Goal: Information Seeking & Learning: Check status

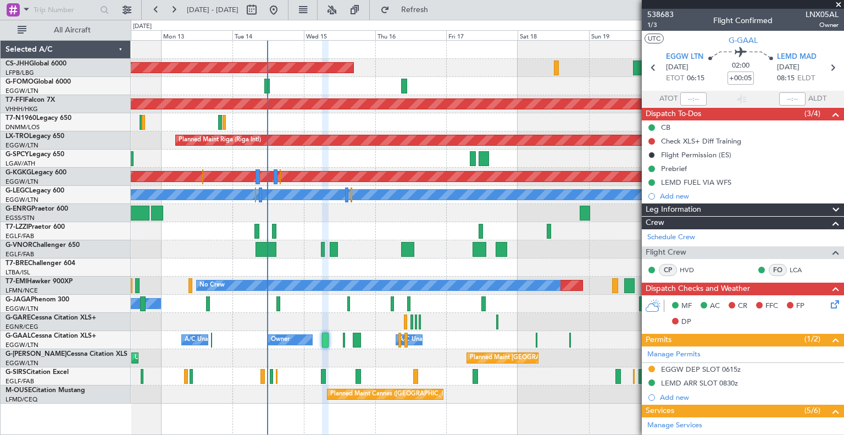
scroll to position [202, 0]
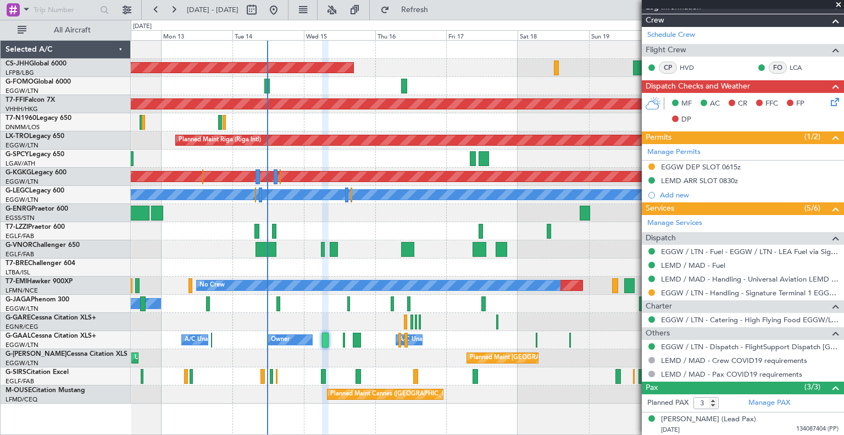
click at [841, 2] on span at bounding box center [838, 5] width 11 height 10
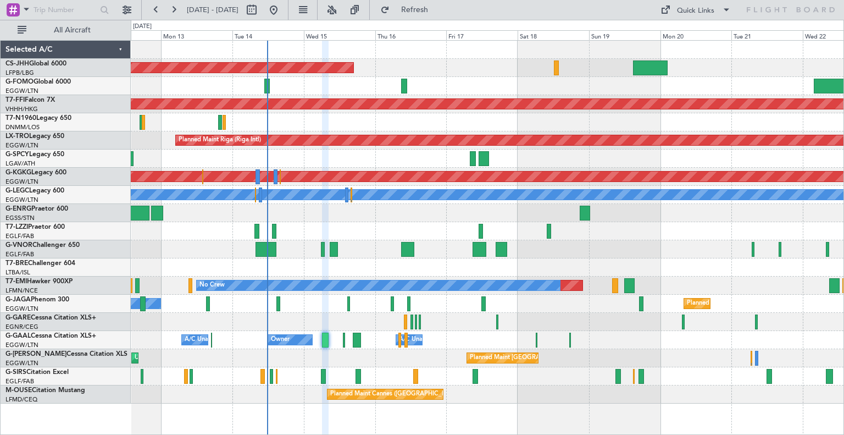
type input "0"
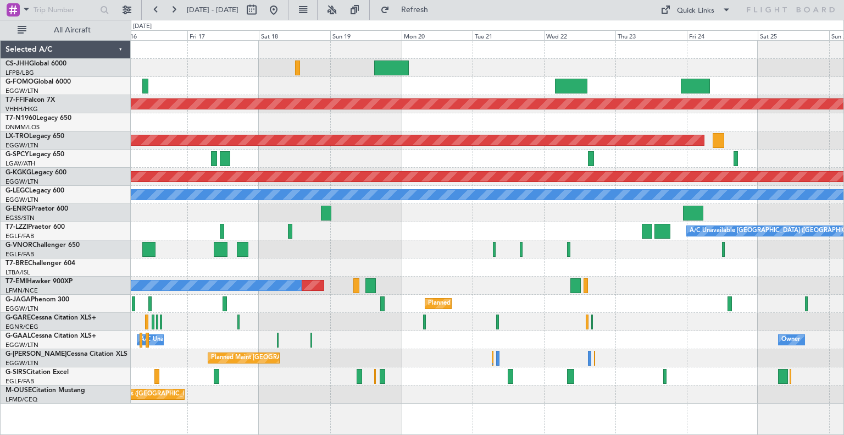
click at [412, 347] on div "Owner A/C Unavailable Owner Owner" at bounding box center [487, 340] width 713 height 18
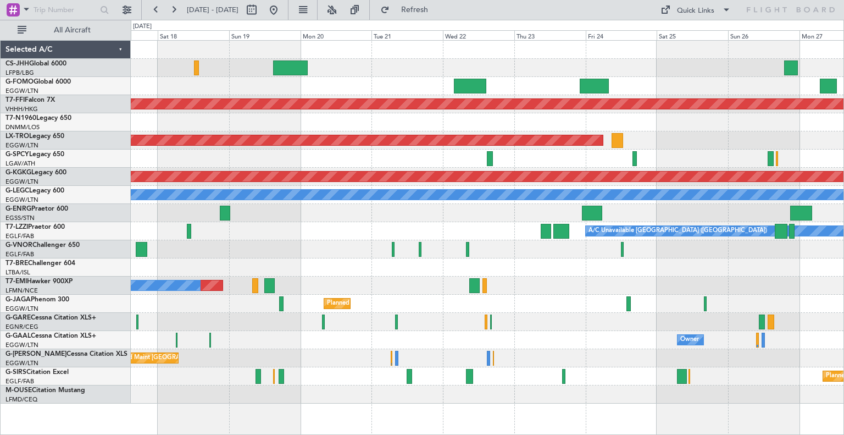
click at [596, 323] on div "Planned Maint [GEOGRAPHIC_DATA] ([GEOGRAPHIC_DATA]) Planned Maint Geneva ([GEOG…" at bounding box center [487, 222] width 713 height 363
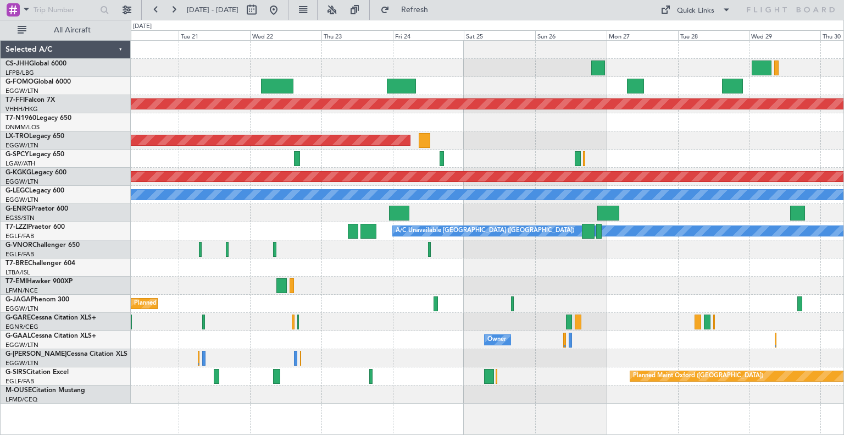
click at [439, 314] on div "Planned Maint Geneva (Cointrin) Planned Maint [GEOGRAPHIC_DATA] (Riga Intl) Pla…" at bounding box center [487, 222] width 713 height 363
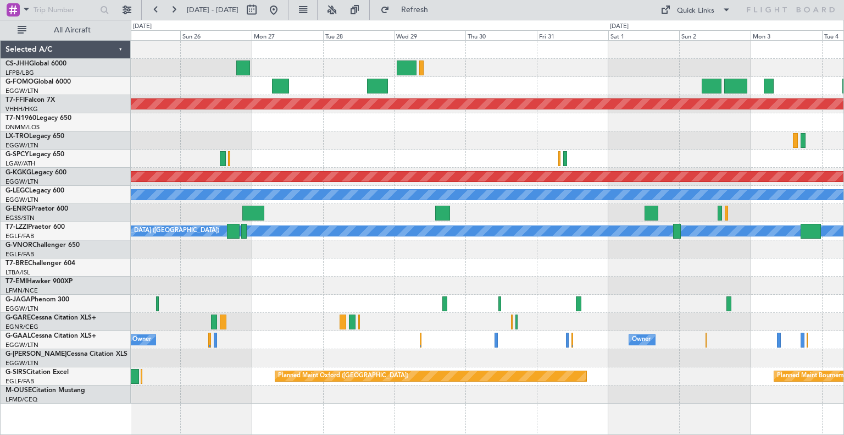
click at [526, 277] on div "Planned Maint Geneva (Cointrin) Planned Maint [GEOGRAPHIC_DATA] (Riga Intl) Pla…" at bounding box center [487, 222] width 713 height 363
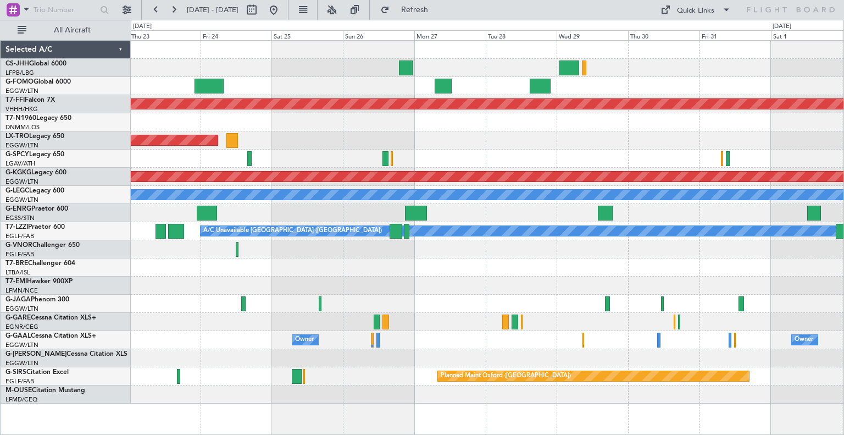
click at [474, 288] on div at bounding box center [487, 286] width 713 height 18
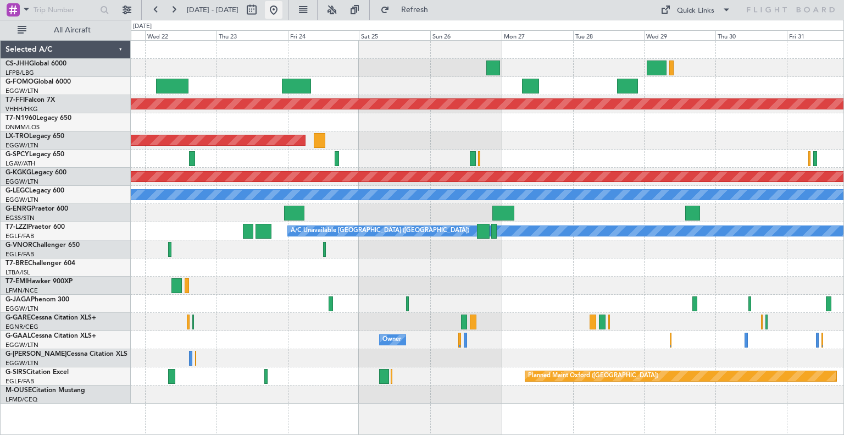
click at [283, 10] on button at bounding box center [274, 10] width 18 height 18
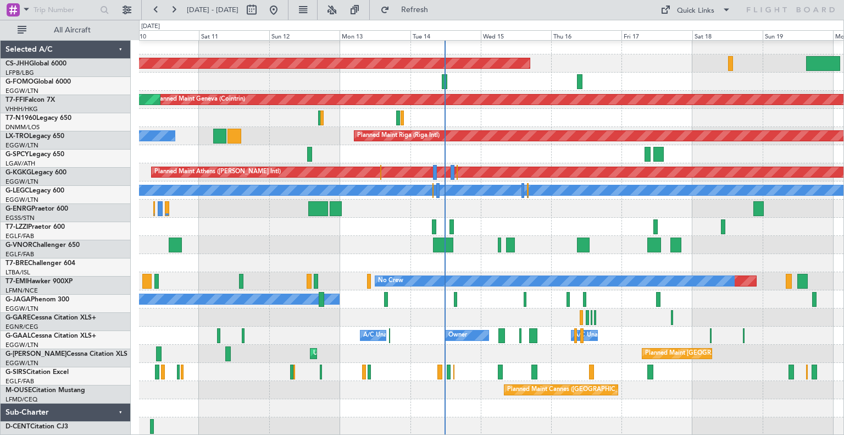
scroll to position [4, 0]
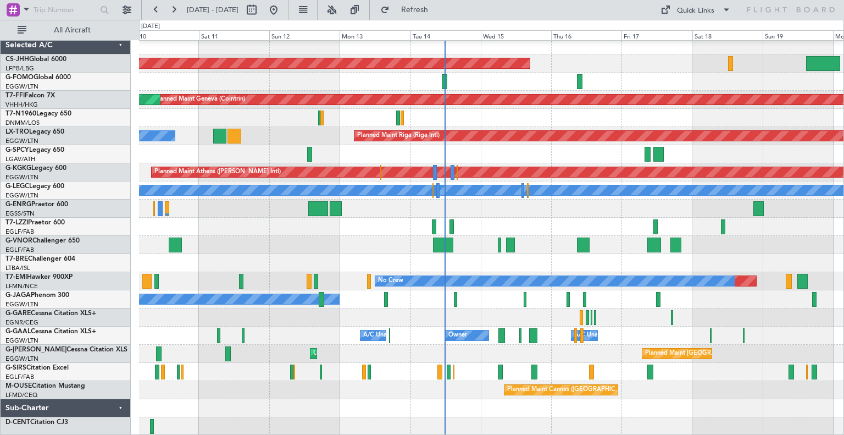
click at [622, 76] on div at bounding box center [491, 82] width 705 height 18
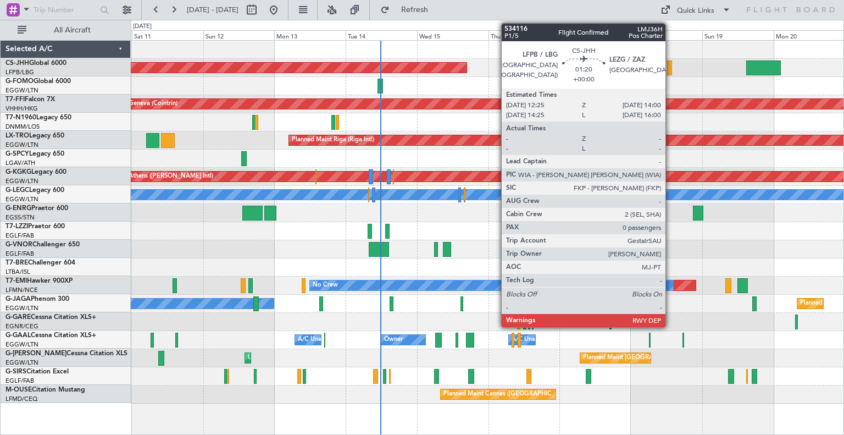
scroll to position [0, 0]
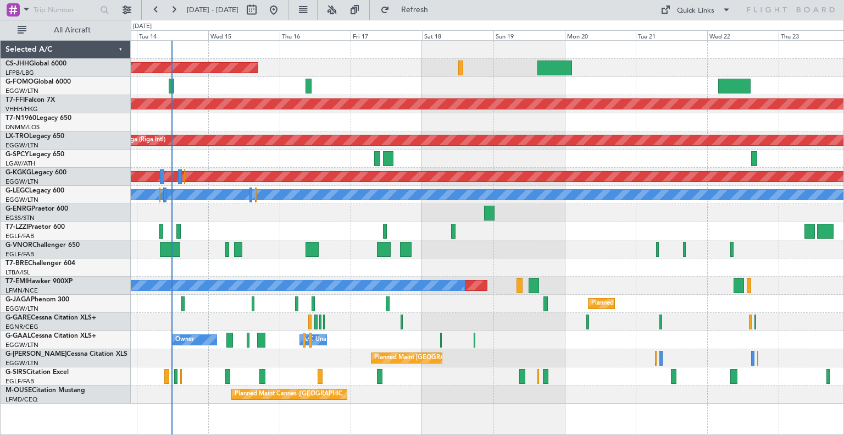
click at [599, 79] on div at bounding box center [487, 86] width 713 height 18
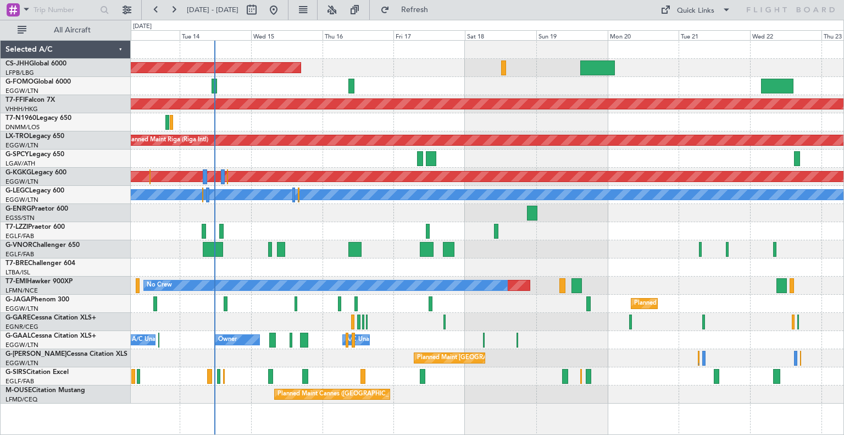
click at [242, 311] on div "Planned Maint [GEOGRAPHIC_DATA] ([GEOGRAPHIC_DATA]) No Crew" at bounding box center [487, 304] width 713 height 18
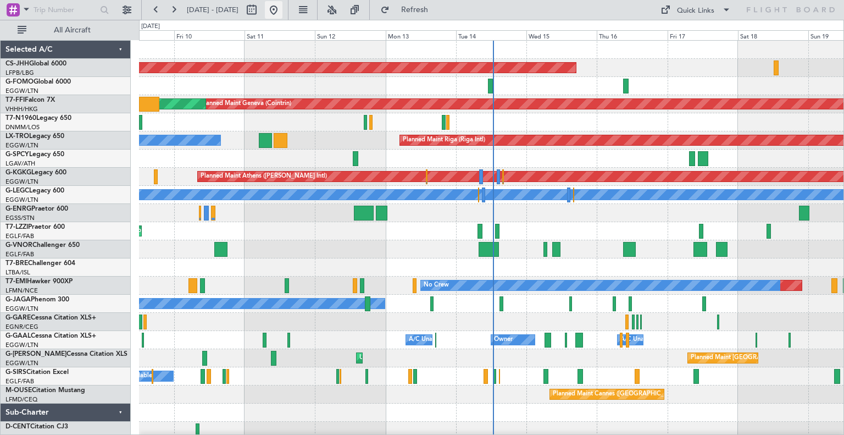
click at [283, 6] on button at bounding box center [274, 10] width 18 height 18
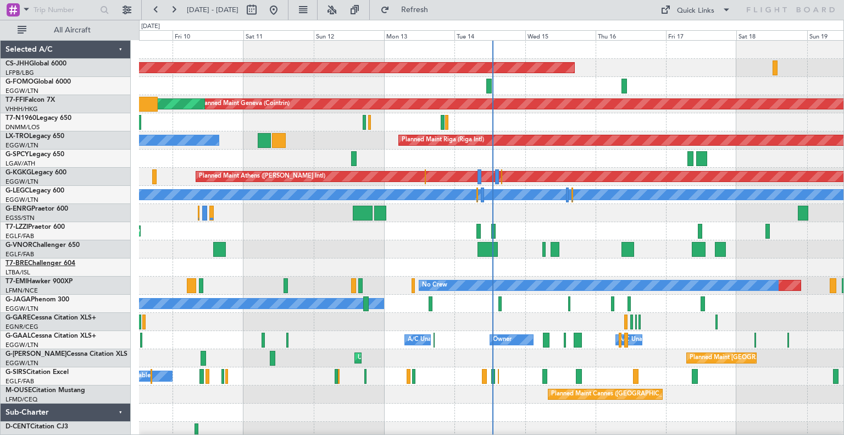
click at [48, 262] on link "T7-BRE Challenger 604" at bounding box center [40, 263] width 70 height 7
